Goal: Task Accomplishment & Management: Complete application form

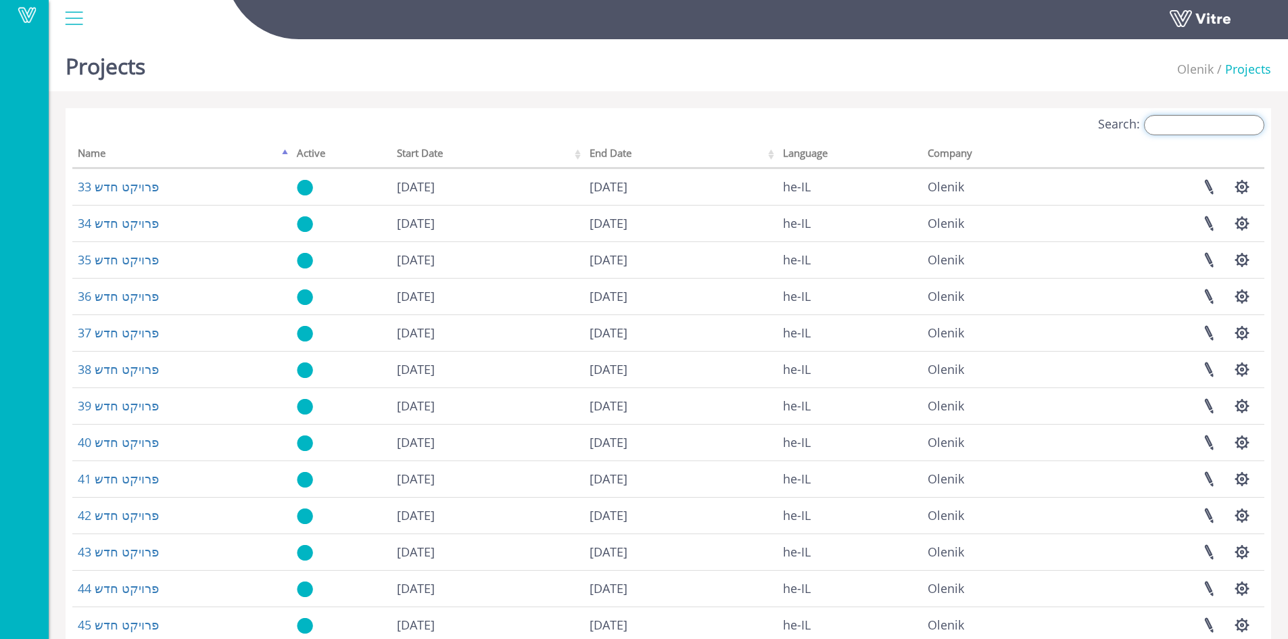
click at [1205, 127] on input "Search:" at bounding box center [1204, 125] width 120 height 20
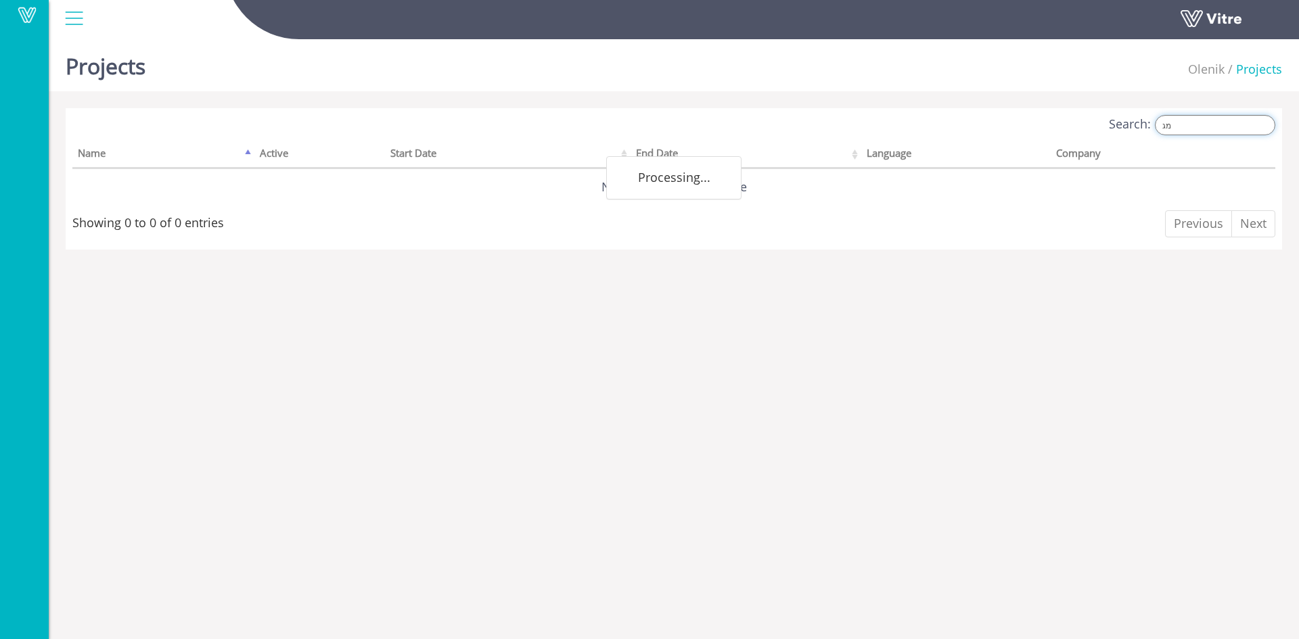
type input "מ"
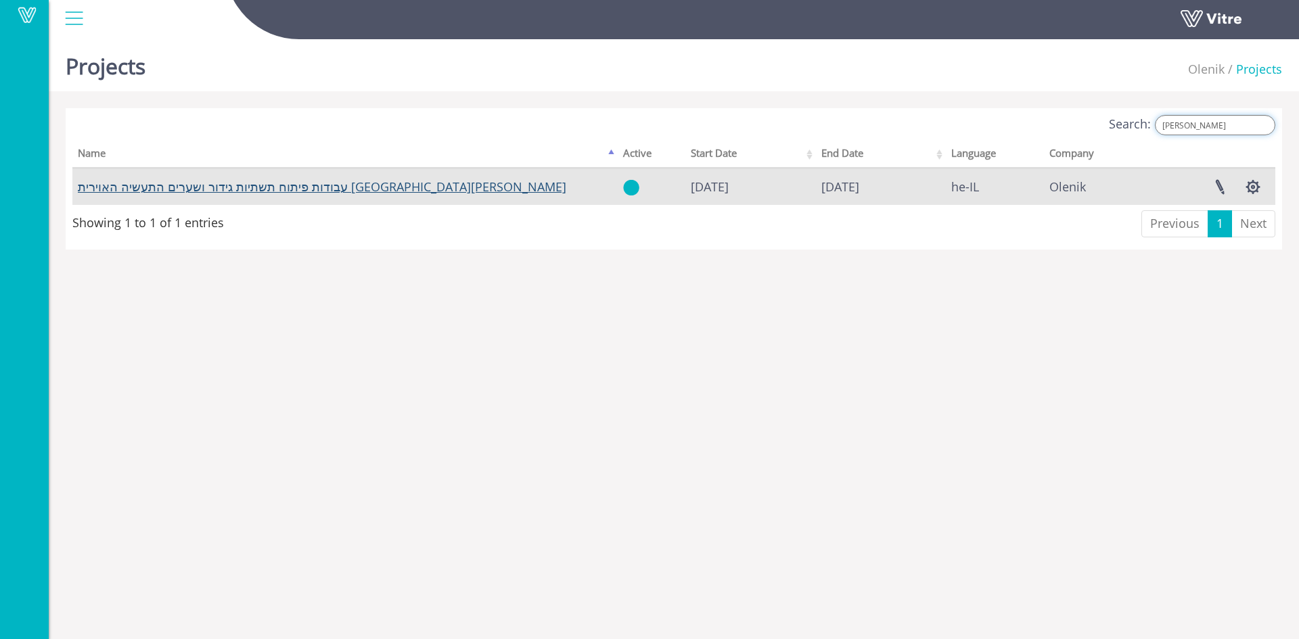
type input "רמון"
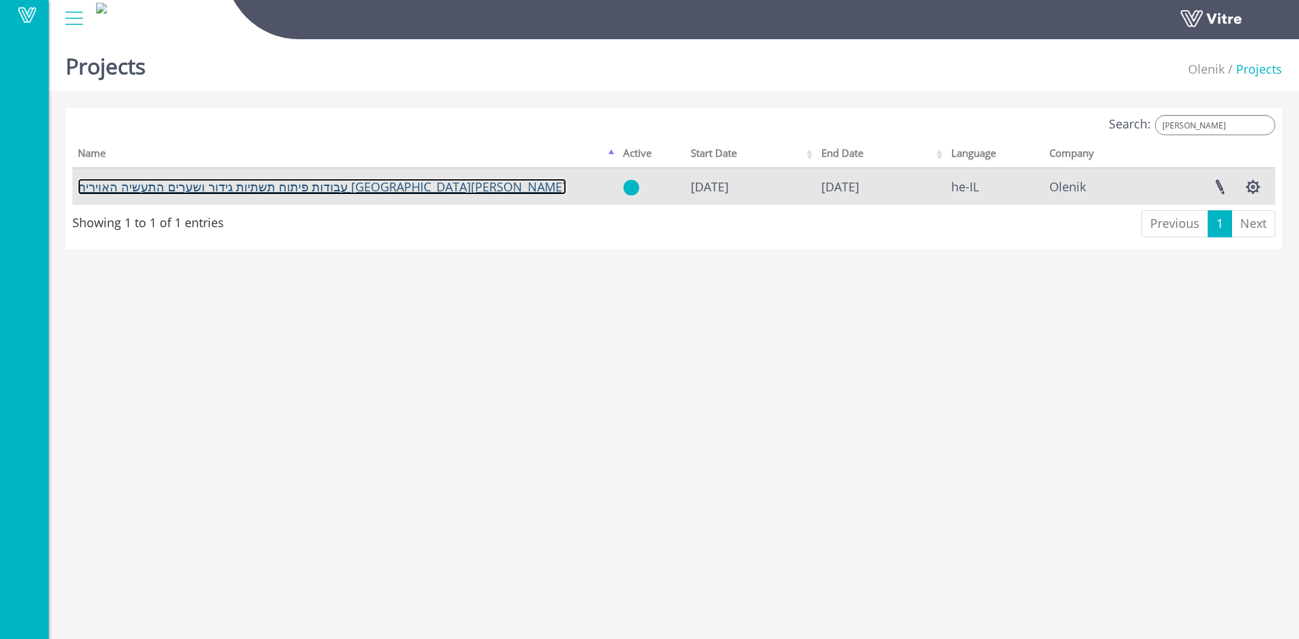
click at [209, 189] on link "עבודות פיתוח תשתיות גידור ושערים התעשיה האוירית מחנה רמון" at bounding box center [322, 187] width 488 height 16
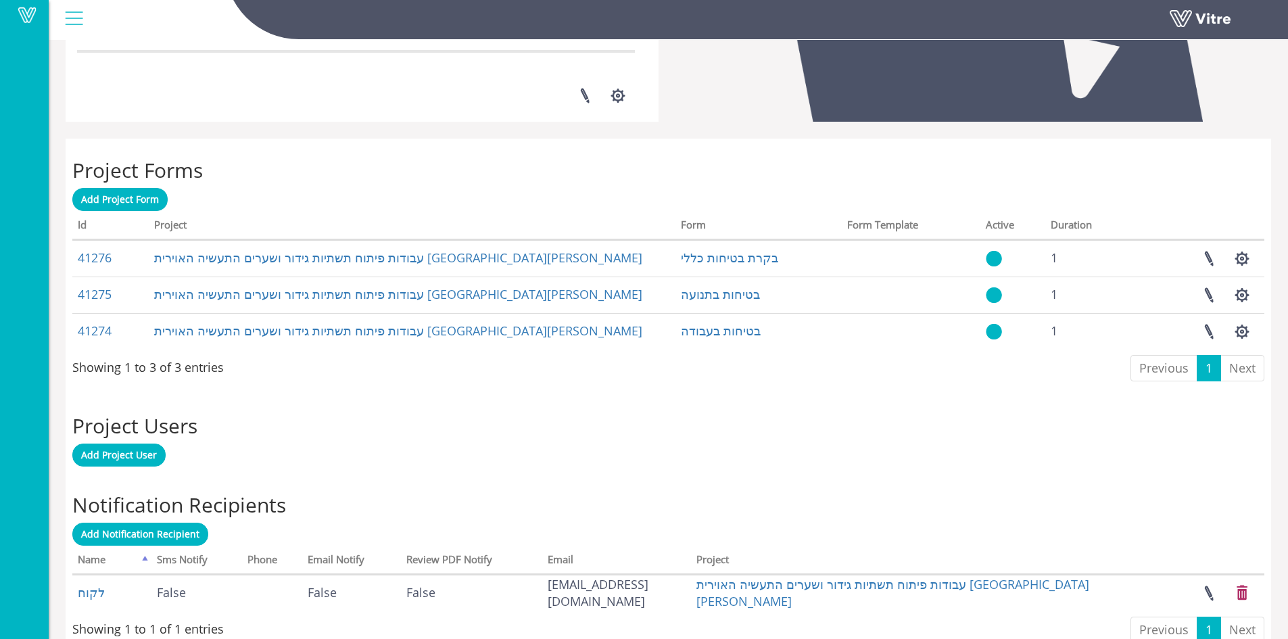
scroll to position [477, 0]
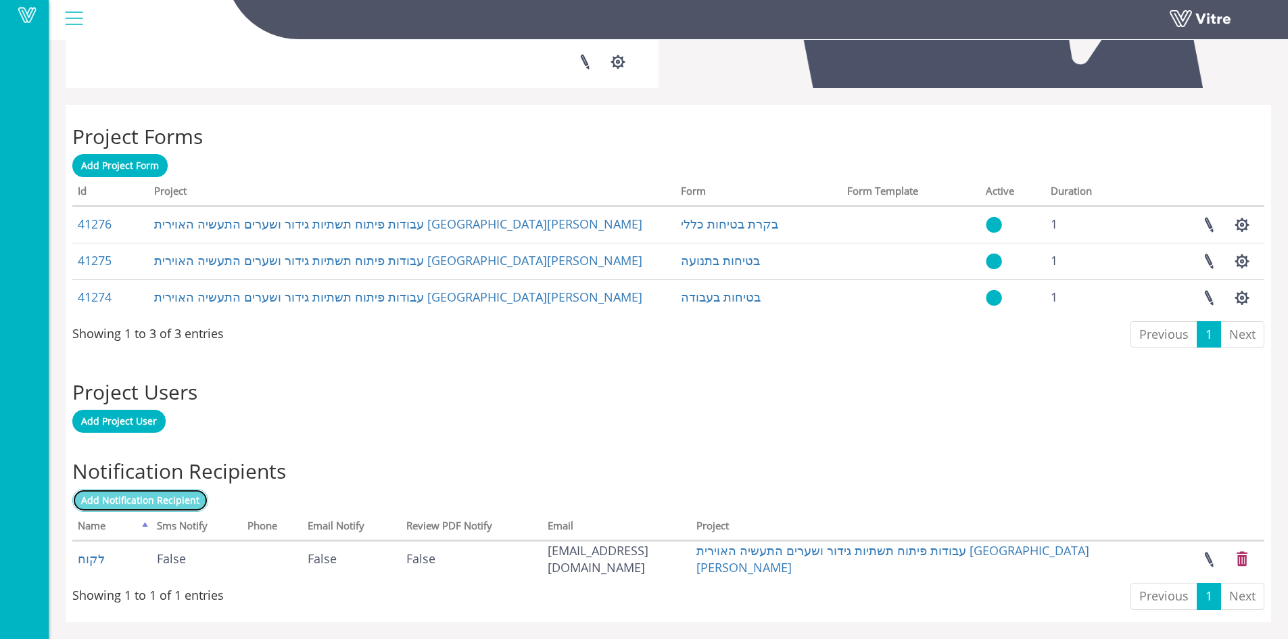
click at [135, 497] on span "Add Notification Recipient" at bounding box center [140, 500] width 118 height 13
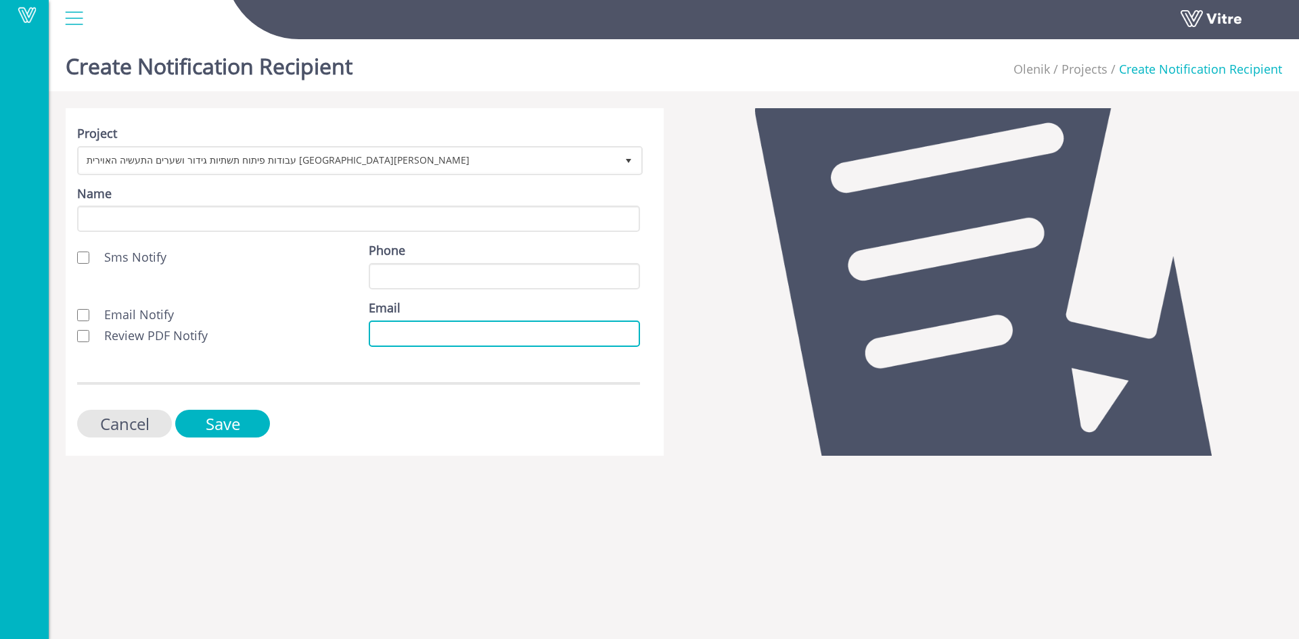
click at [385, 333] on input "Email" at bounding box center [504, 334] width 271 height 26
paste input "[EMAIL_ADDRESS][DOMAIN_NAME]"
type input "[EMAIL_ADDRESS][DOMAIN_NAME]"
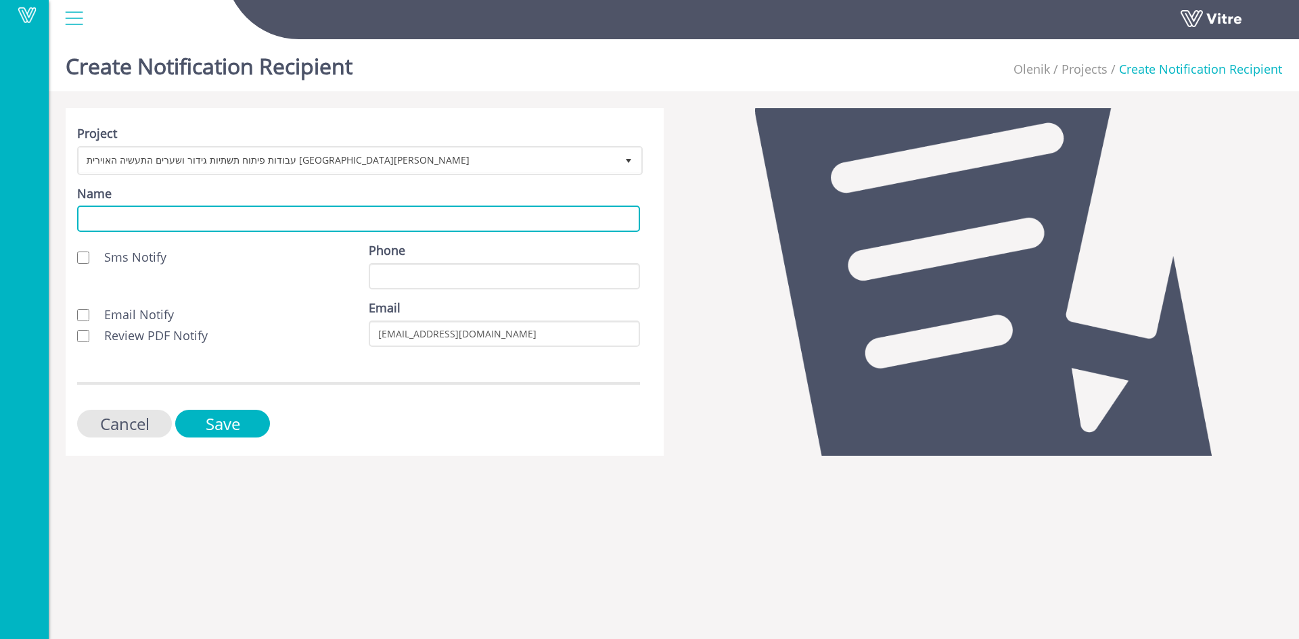
click at [266, 217] on input "Name" at bounding box center [358, 219] width 563 height 26
type input "לקוח"
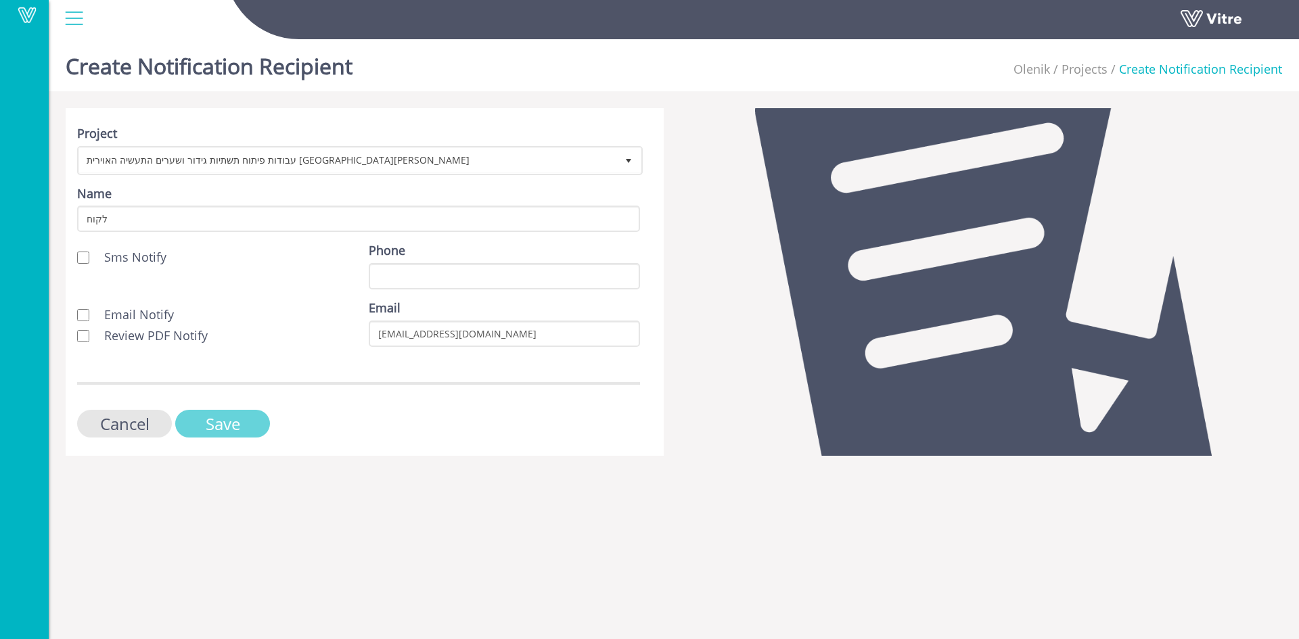
click at [243, 425] on input "Save" at bounding box center [222, 424] width 95 height 28
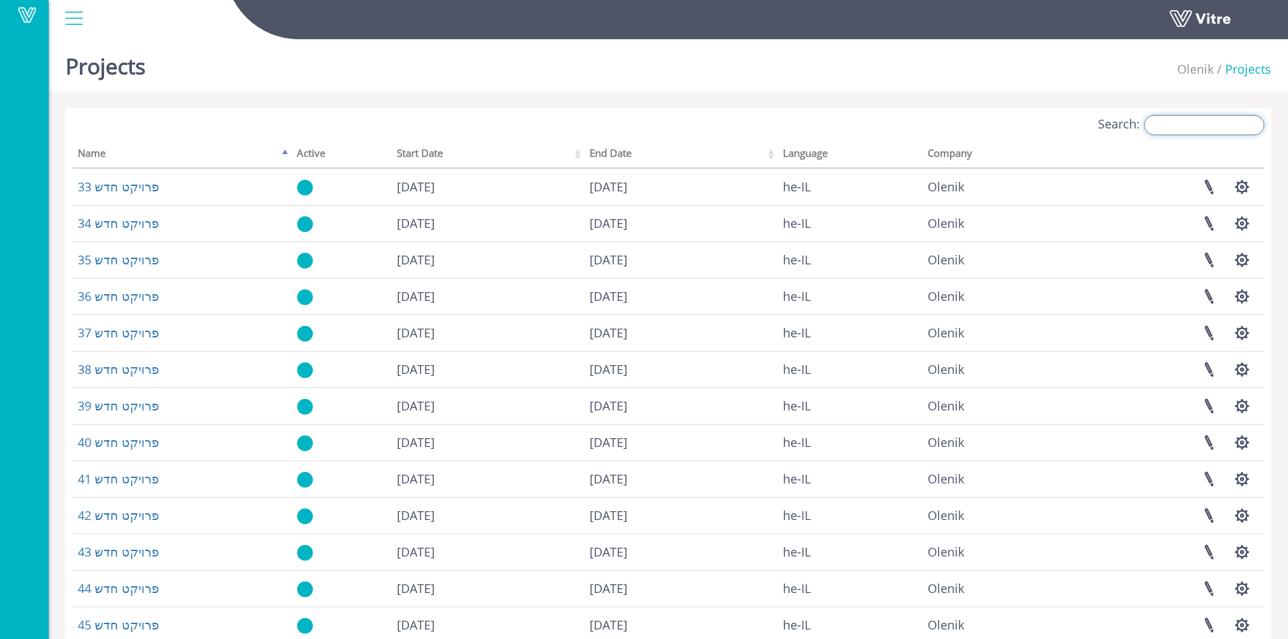
click at [1173, 124] on input "Search:" at bounding box center [1204, 125] width 120 height 20
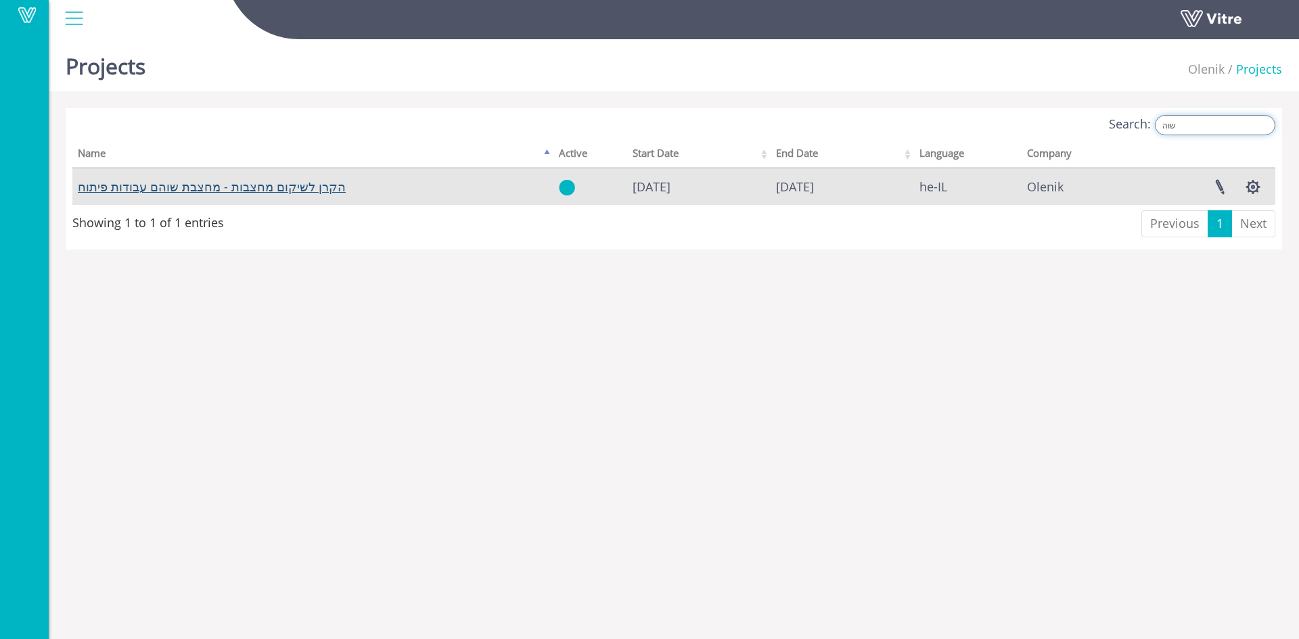
type input "שוה"
click at [197, 193] on link "הקרן לשיקום מחצבות - מחצבת שוהם עבודות פיתוח" at bounding box center [212, 187] width 268 height 16
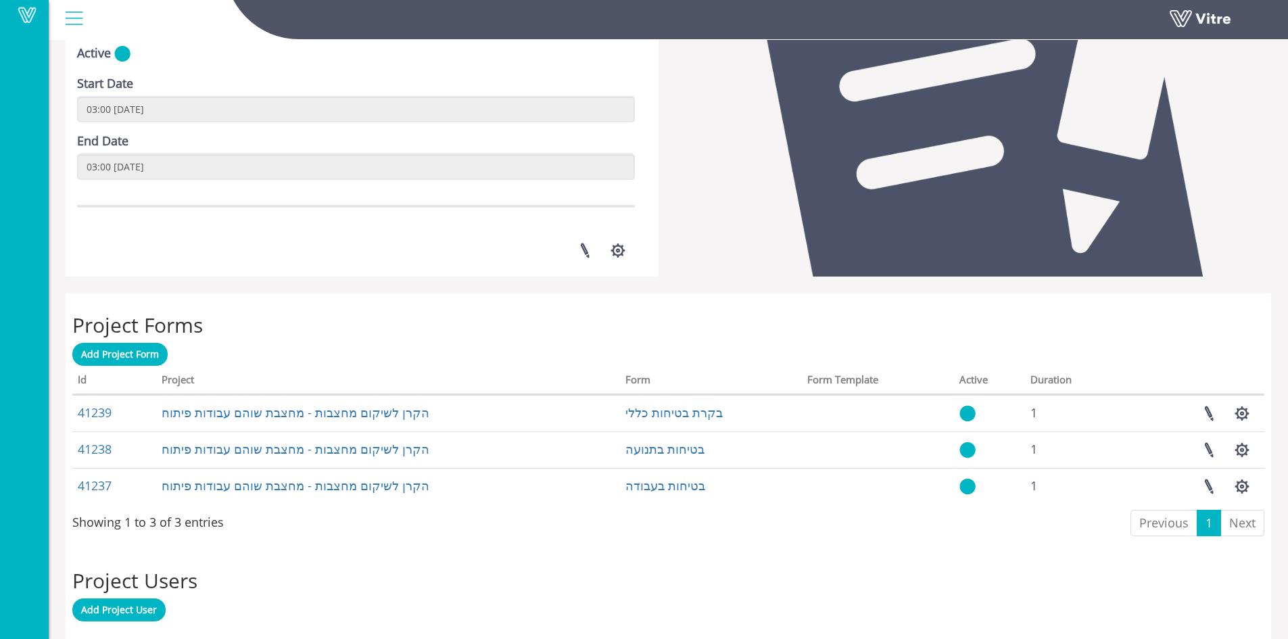
scroll to position [477, 0]
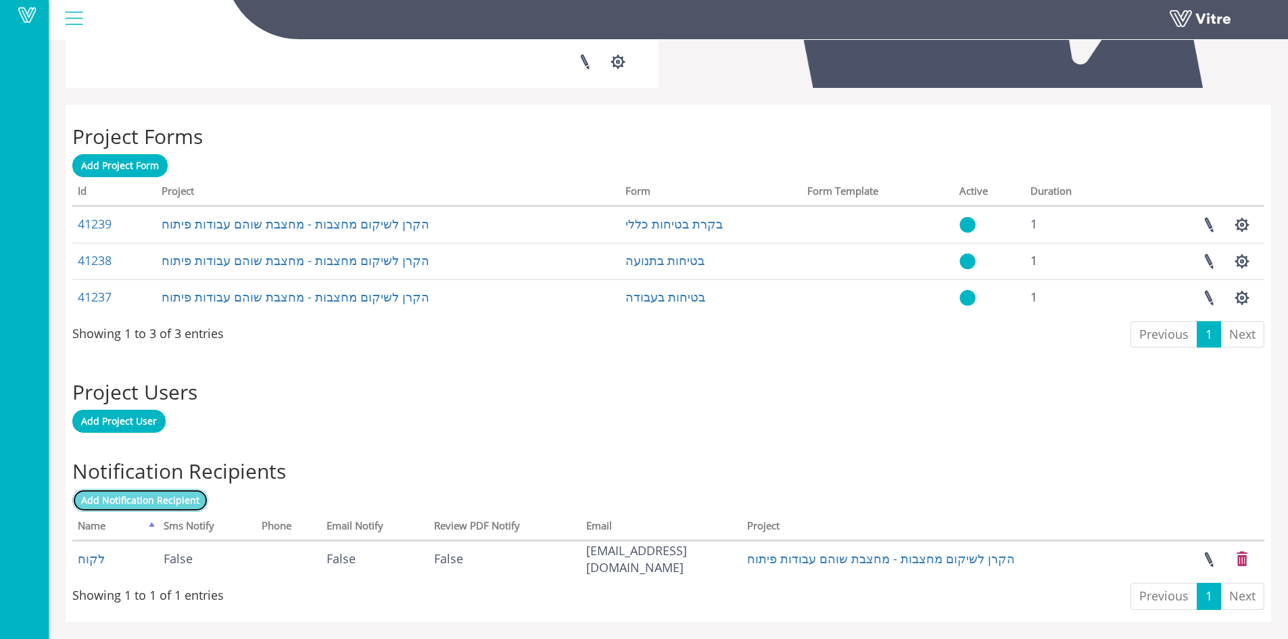
click at [172, 505] on span "Add Notification Recipient" at bounding box center [140, 500] width 118 height 13
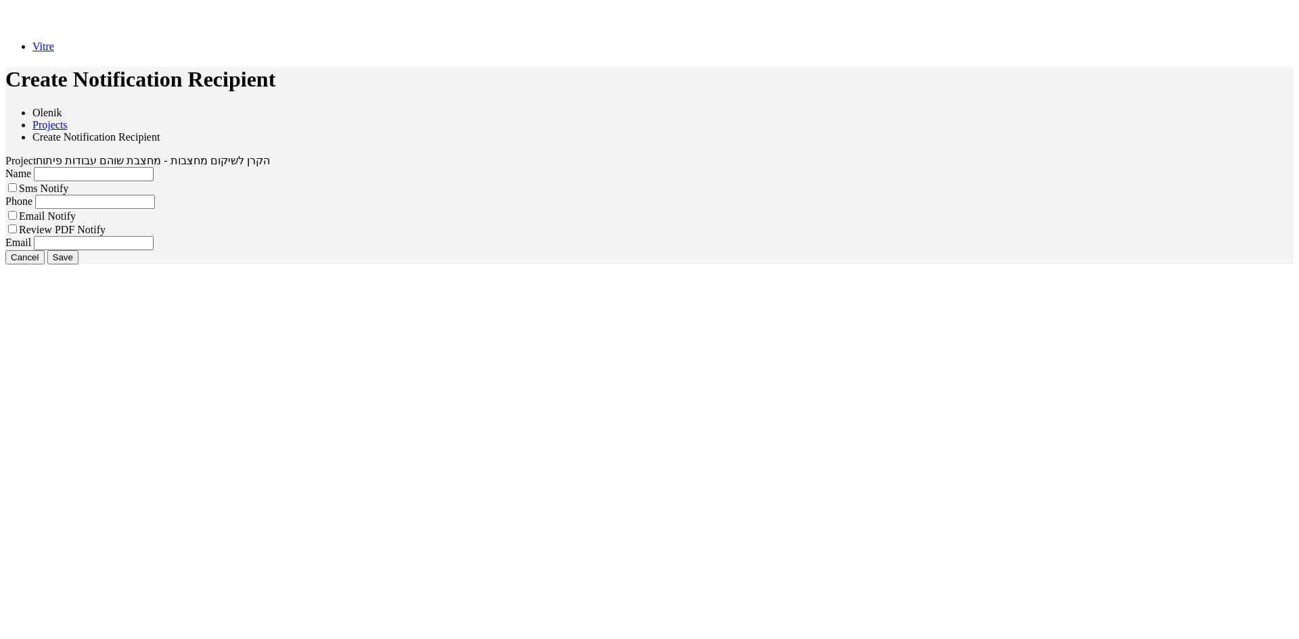
click at [154, 250] on input "Email" at bounding box center [94, 243] width 120 height 14
paste input "naory@olenik.co.il"
type input "naory@olenik.co.il"
click at [154, 181] on input "Name" at bounding box center [94, 174] width 120 height 14
type input "לקוח"
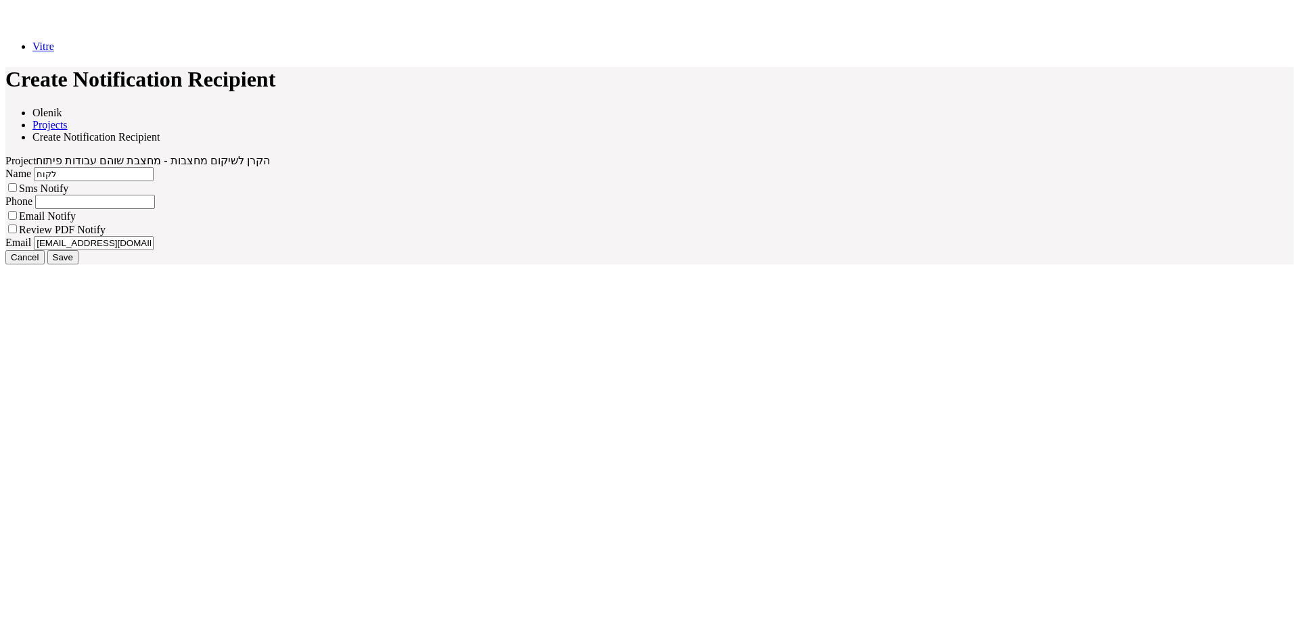
click at [78, 264] on input "Save" at bounding box center [62, 257] width 31 height 14
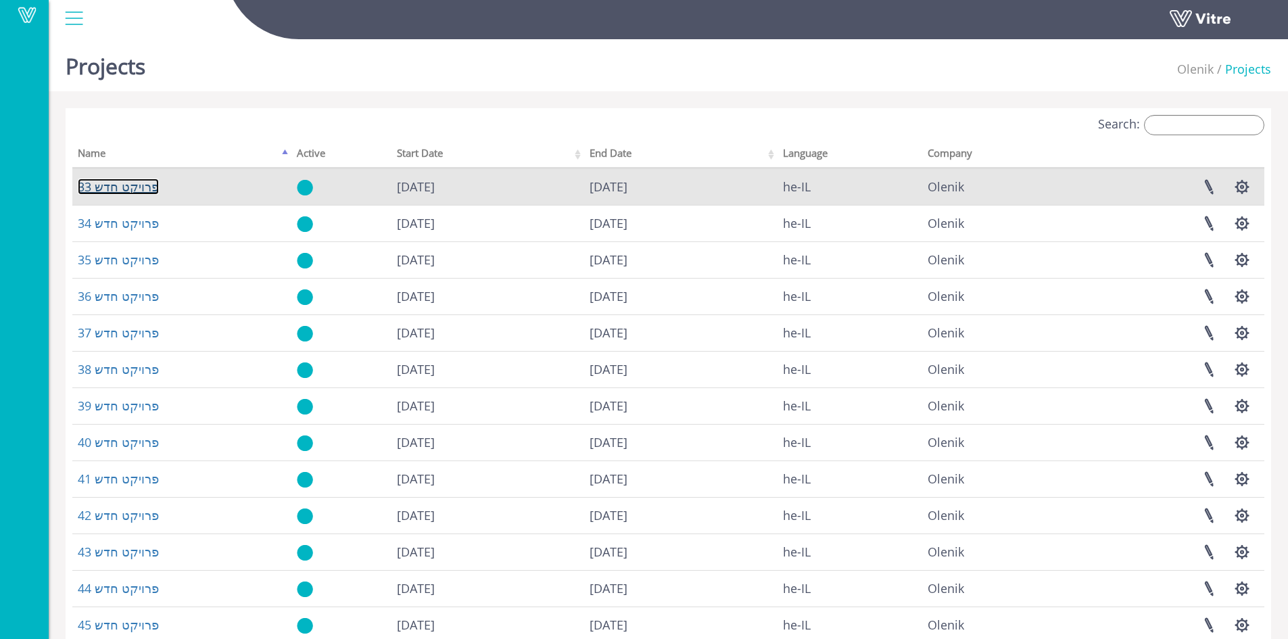
click at [133, 187] on link "פרויקט חדש 33" at bounding box center [118, 187] width 81 height 16
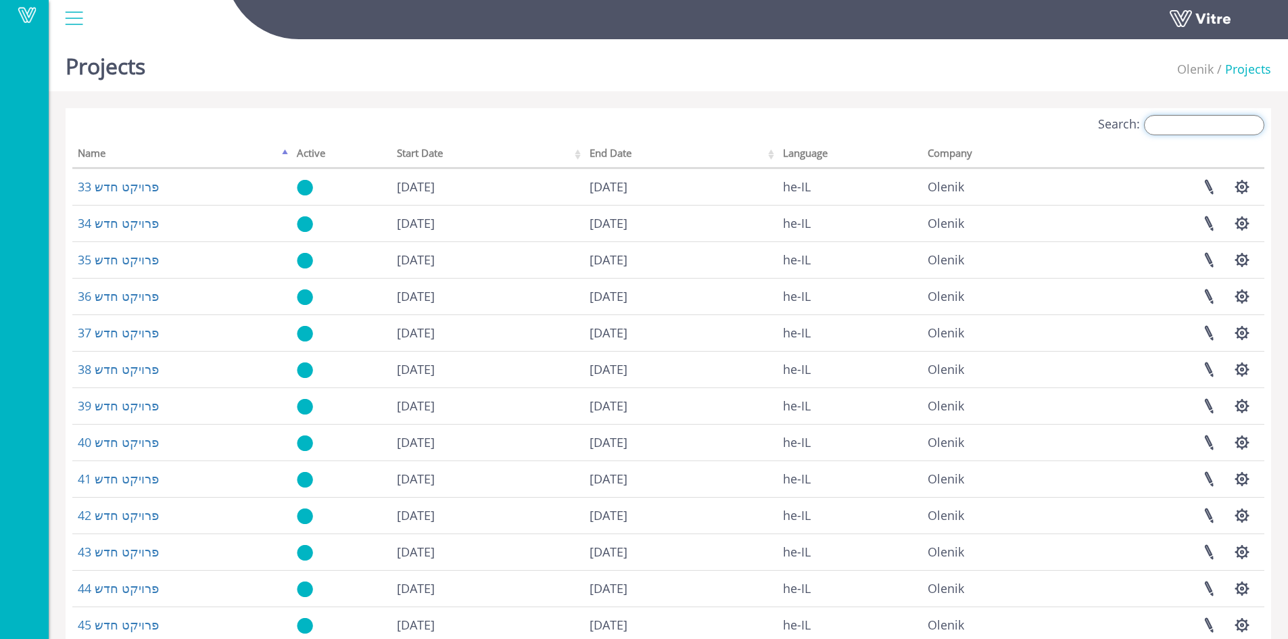
click at [1249, 119] on input "Search:" at bounding box center [1204, 125] width 120 height 20
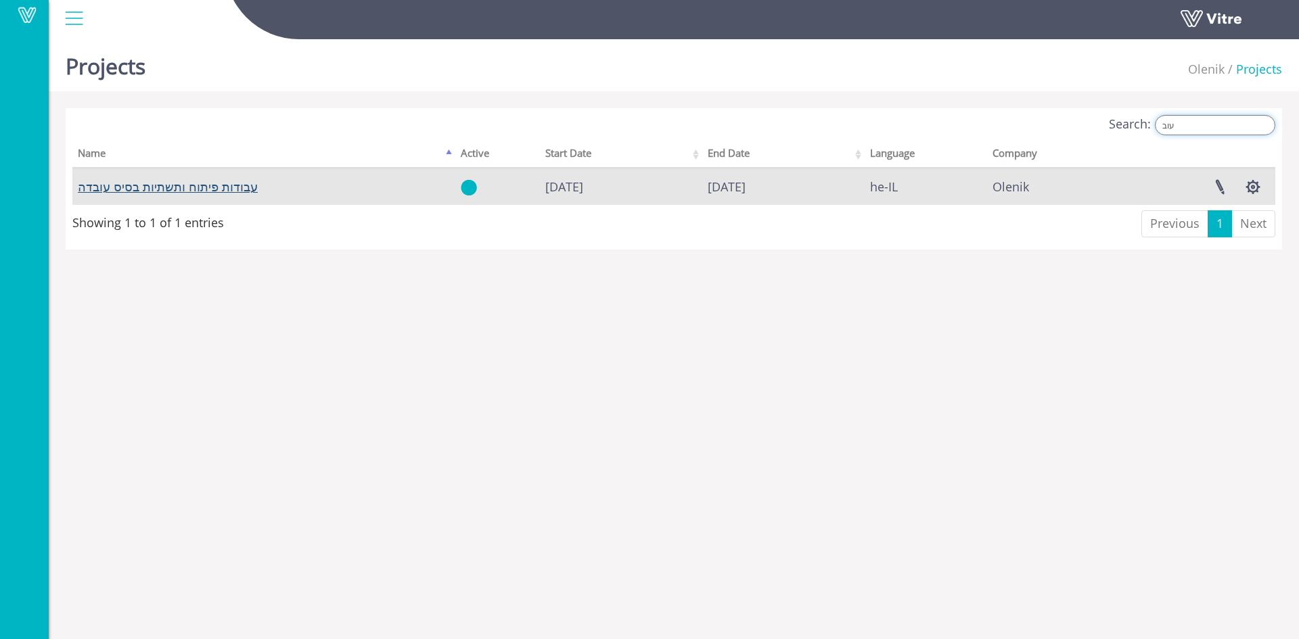
type input "עוב"
click at [220, 188] on link "עבודות פיתוח ותשתיות בסיס עובדה" at bounding box center [168, 187] width 180 height 16
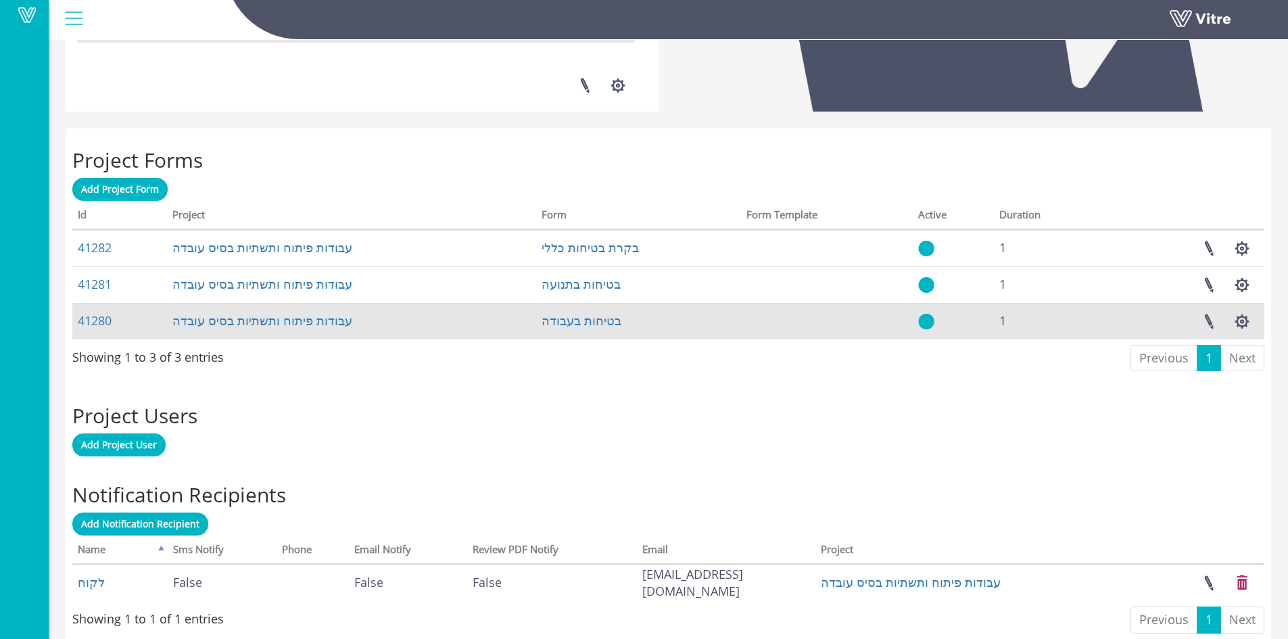
scroll to position [477, 0]
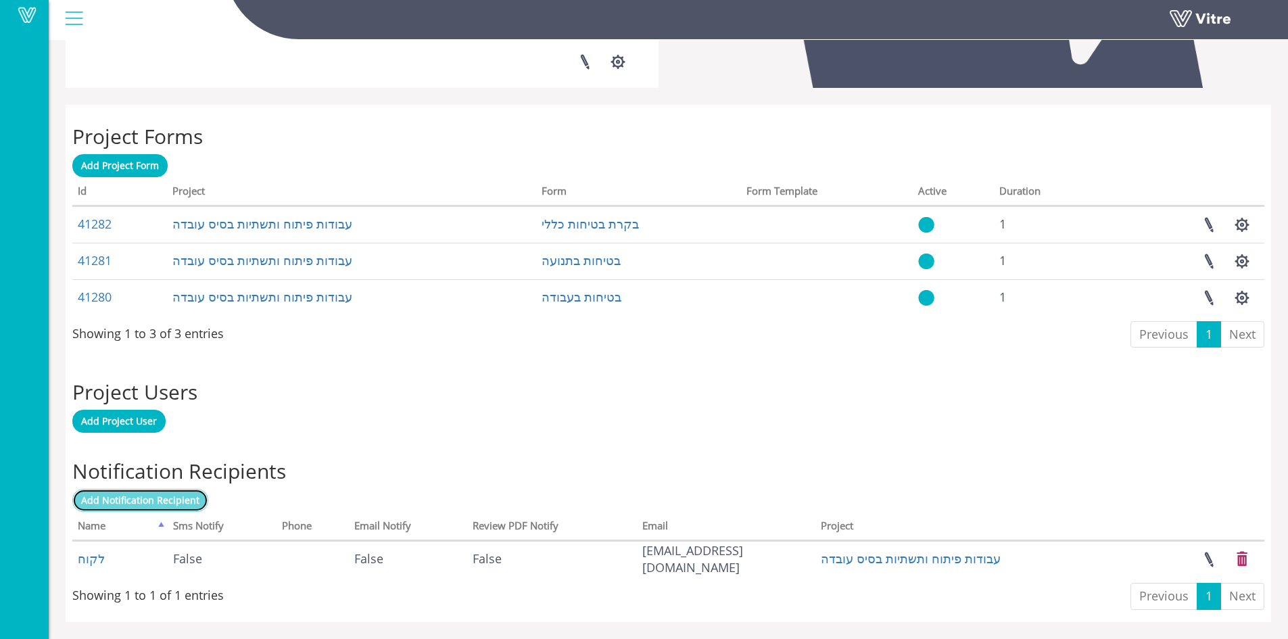
click at [160, 501] on span "Add Notification Recipient" at bounding box center [140, 500] width 118 height 13
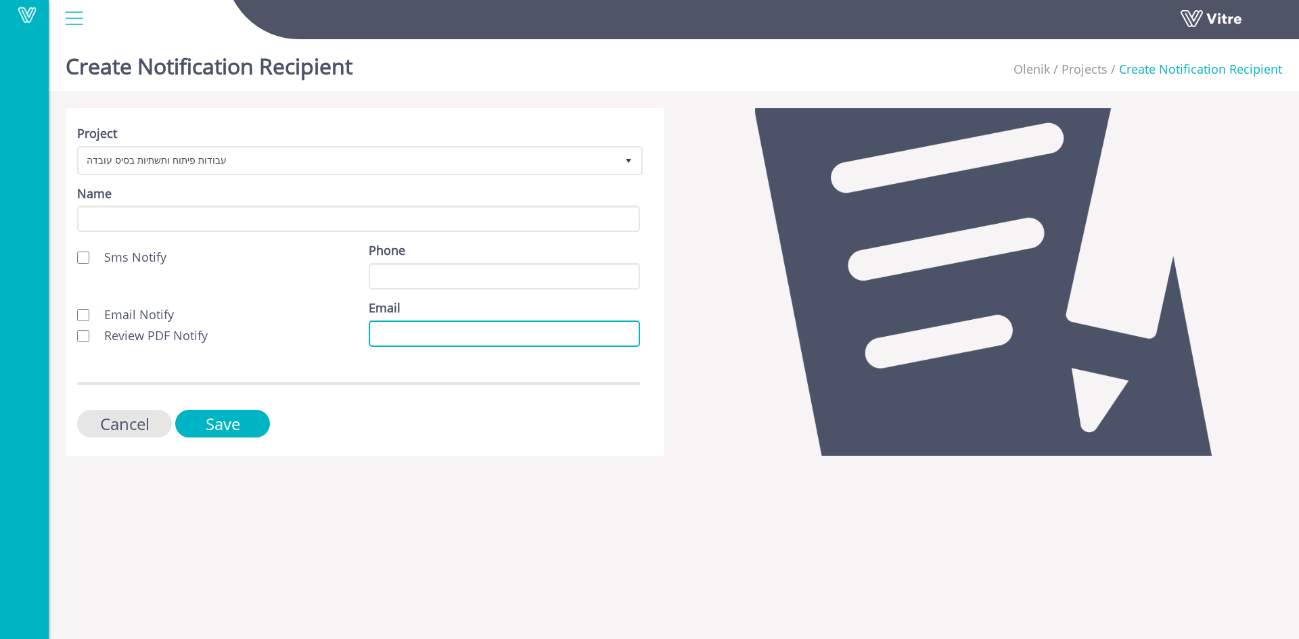
click at [377, 338] on input "Email" at bounding box center [504, 334] width 271 height 26
paste input "[EMAIL_ADDRESS][PERSON_NAME][DOMAIN_NAME]"
type input "[EMAIL_ADDRESS][PERSON_NAME][DOMAIN_NAME]"
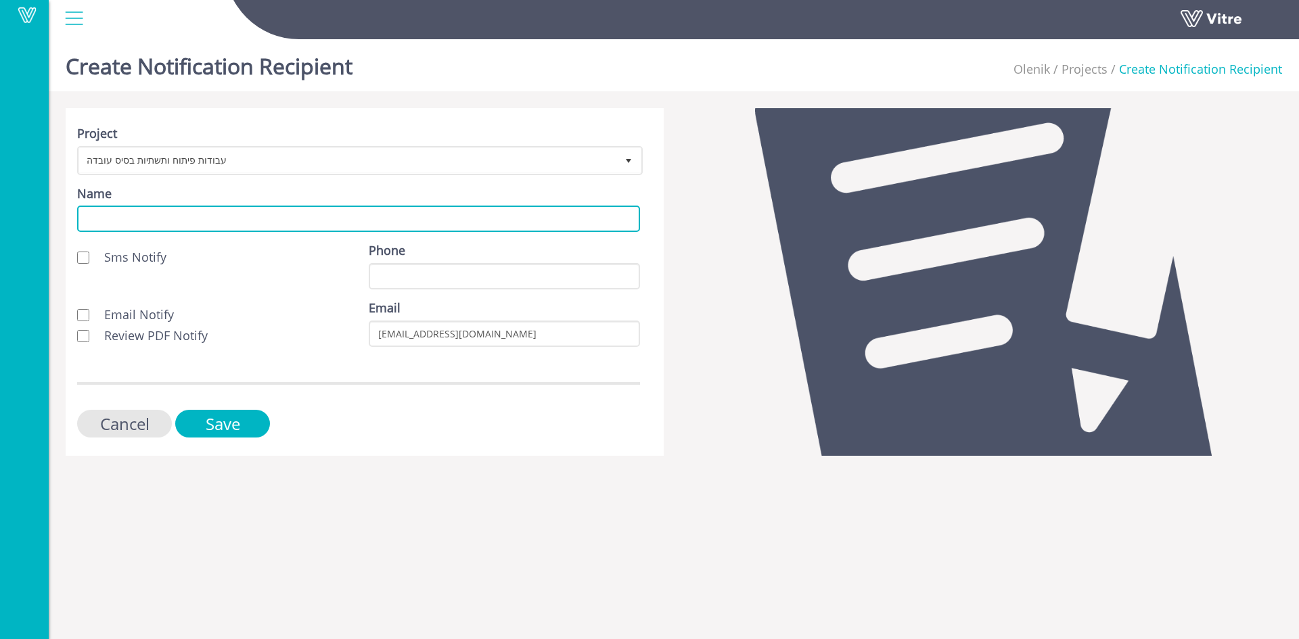
click at [170, 222] on input "Name" at bounding box center [358, 219] width 563 height 26
type input "לקוח"
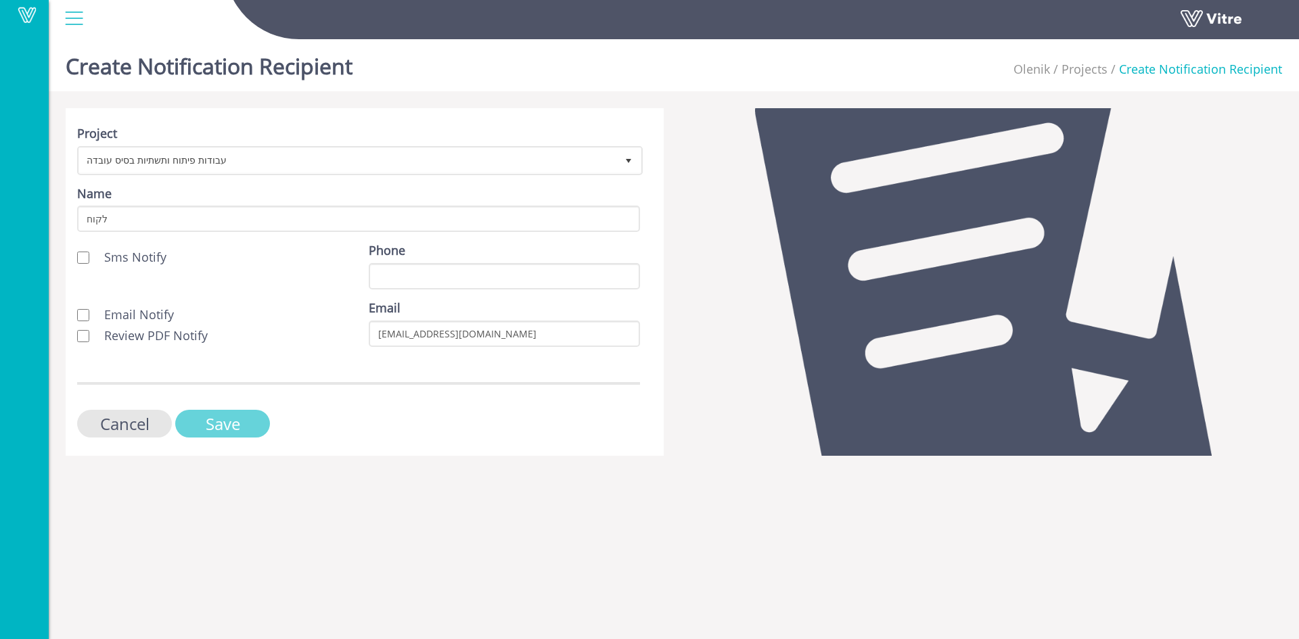
click at [222, 425] on input "Save" at bounding box center [222, 424] width 95 height 28
